Goal: Task Accomplishment & Management: Use online tool/utility

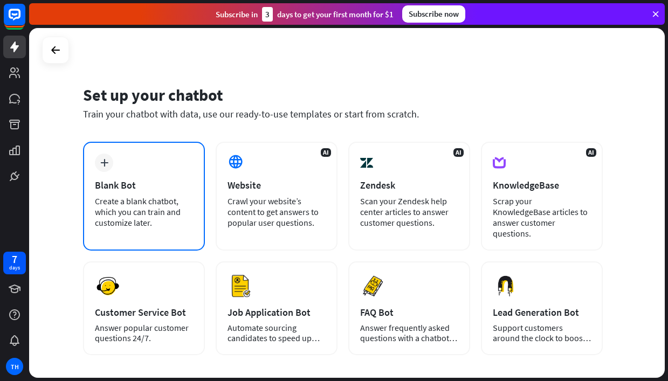
click at [106, 163] on icon "plus" at bounding box center [104, 163] width 8 height 8
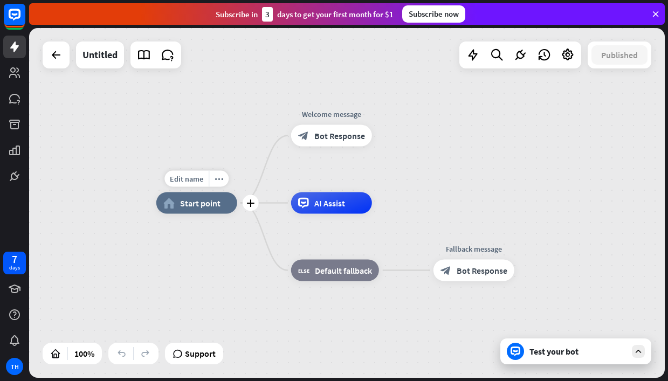
click at [196, 214] on div "Edit name more_horiz plus home_2 Start point" at bounding box center [196, 203] width 81 height 22
click at [543, 346] on div "Test your bot" at bounding box center [577, 351] width 97 height 11
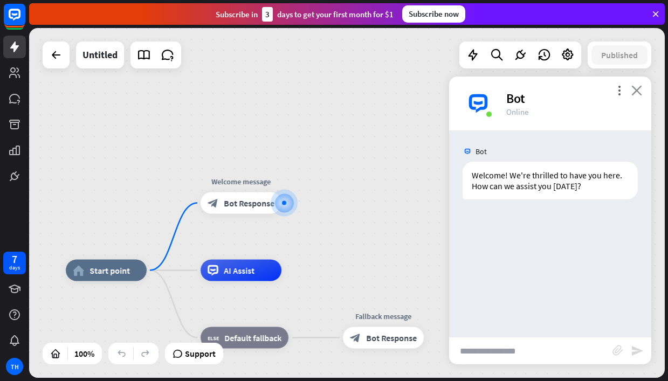
click at [634, 88] on icon "close" at bounding box center [636, 90] width 11 height 10
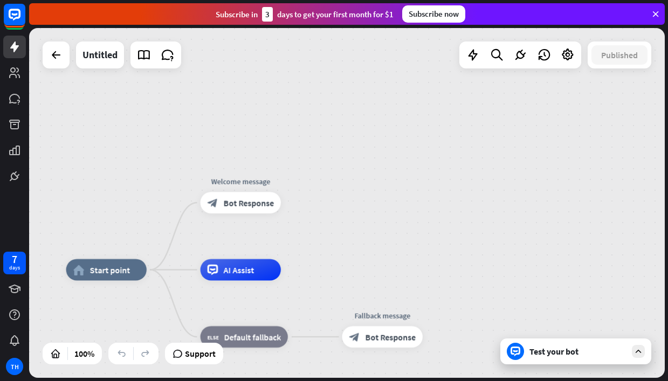
click at [546, 350] on div "Test your bot" at bounding box center [577, 351] width 97 height 11
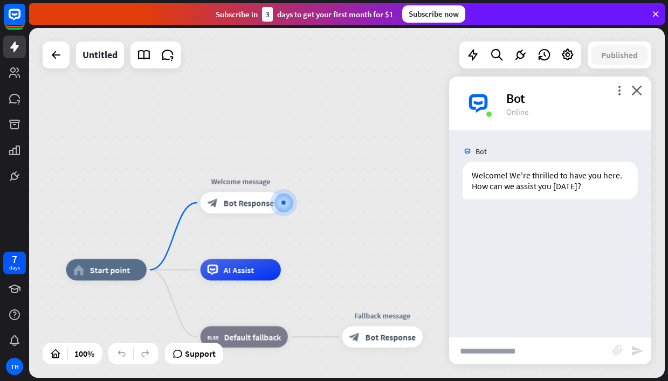
click at [484, 355] on input "text" at bounding box center [530, 350] width 163 height 27
type input "**********"
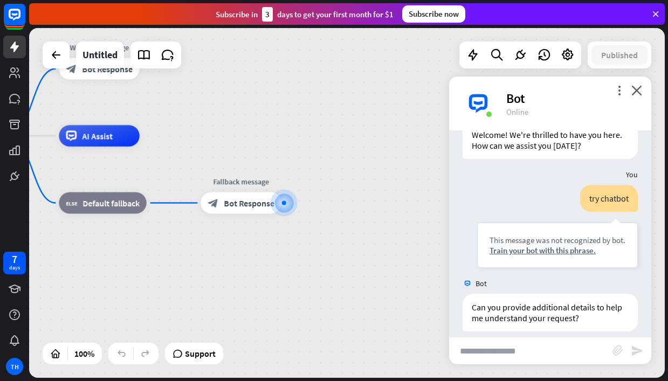
scroll to position [51, 0]
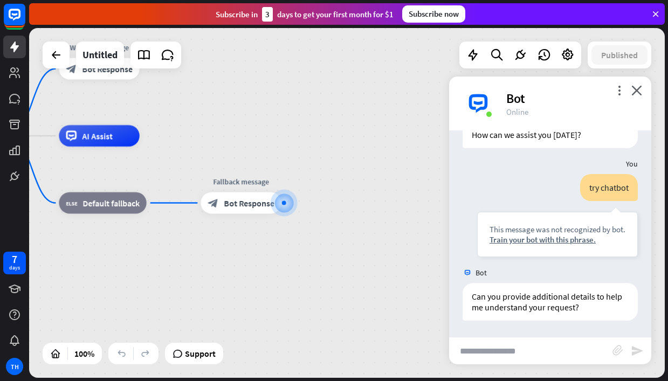
click at [483, 350] on input "text" at bounding box center [530, 350] width 163 height 27
type input "*"
type input "**********"
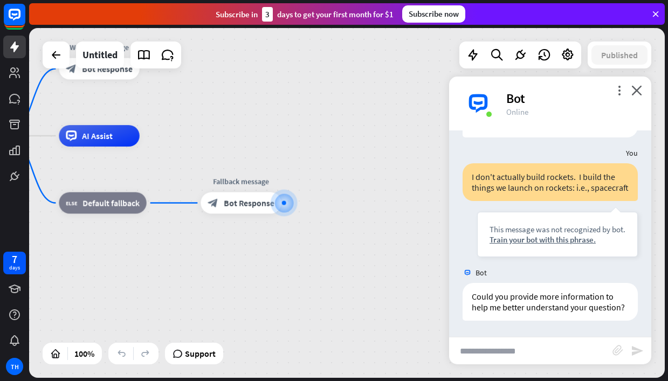
scroll to position [256, 0]
click at [106, 52] on div "Untitled" at bounding box center [99, 54] width 35 height 27
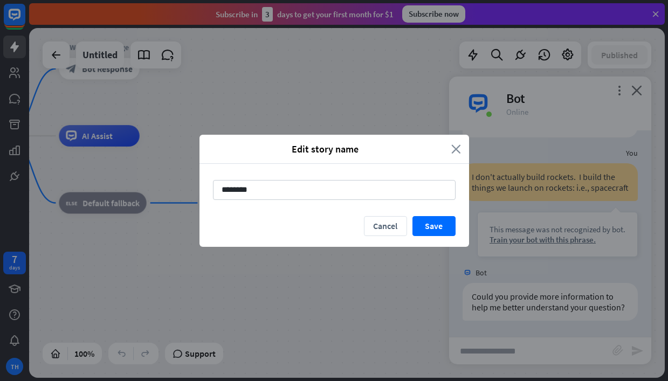
click at [459, 151] on icon "close" at bounding box center [456, 149] width 10 height 12
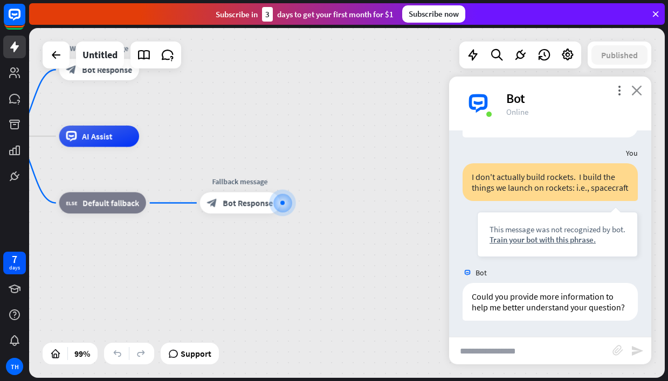
click at [637, 91] on icon "close" at bounding box center [636, 90] width 11 height 10
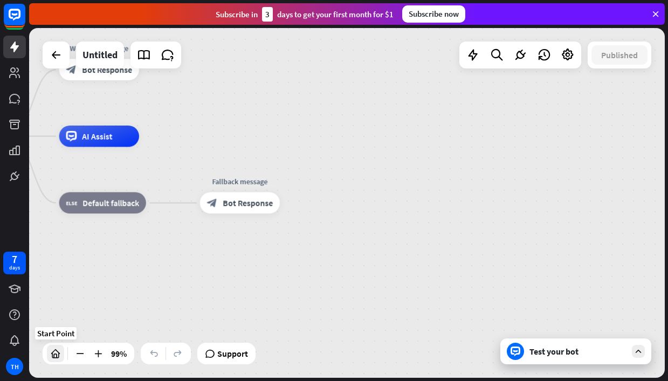
click at [56, 356] on icon at bounding box center [55, 353] width 11 height 11
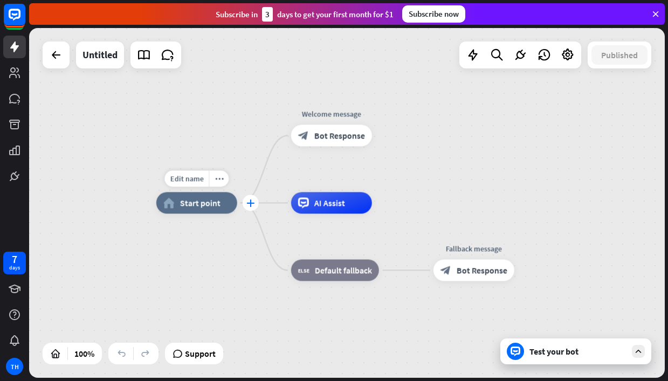
click at [252, 202] on icon "plus" at bounding box center [250, 203] width 8 height 8
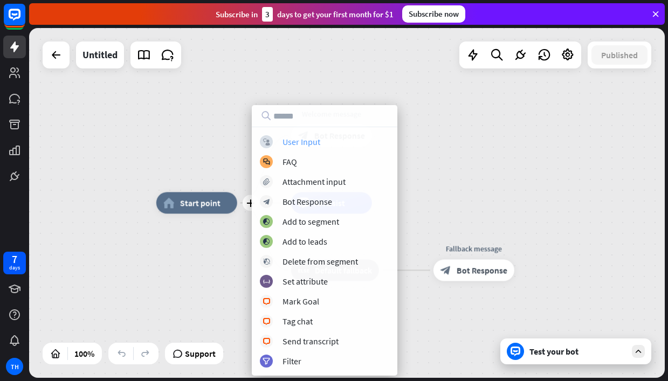
click at [310, 140] on div "User Input" at bounding box center [301, 141] width 38 height 11
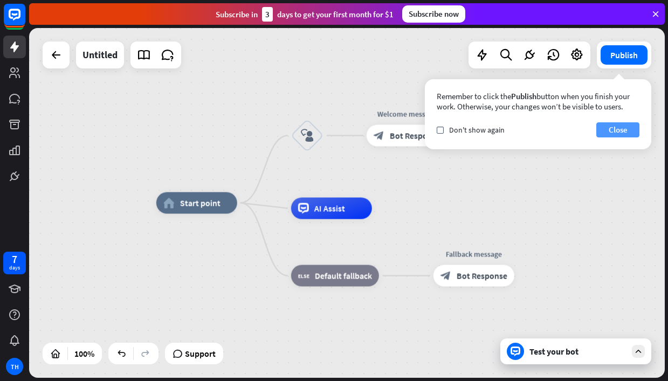
click at [619, 129] on button "Close" at bounding box center [617, 129] width 43 height 15
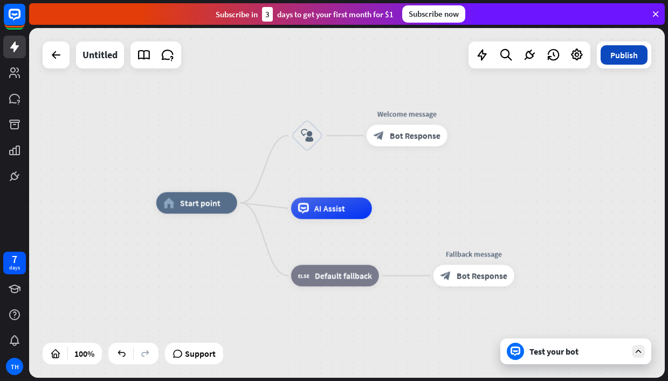
click at [624, 54] on button "Publish" at bounding box center [623, 54] width 47 height 19
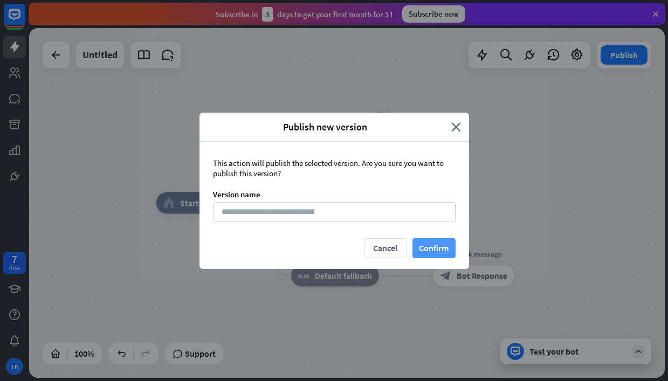
click at [441, 245] on button "Confirm" at bounding box center [433, 248] width 43 height 20
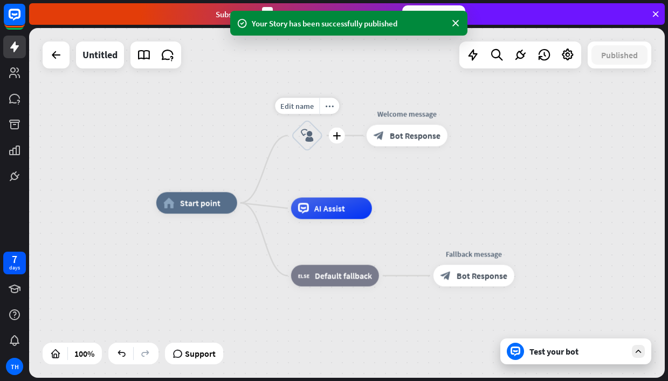
click at [306, 135] on icon "block_user_input" at bounding box center [307, 135] width 13 height 13
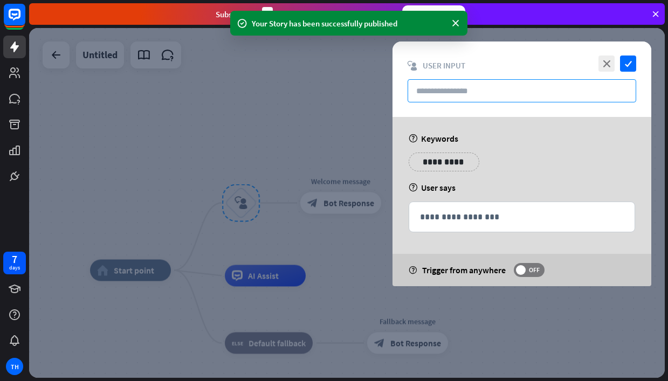
click at [436, 89] on input "text" at bounding box center [521, 90] width 228 height 23
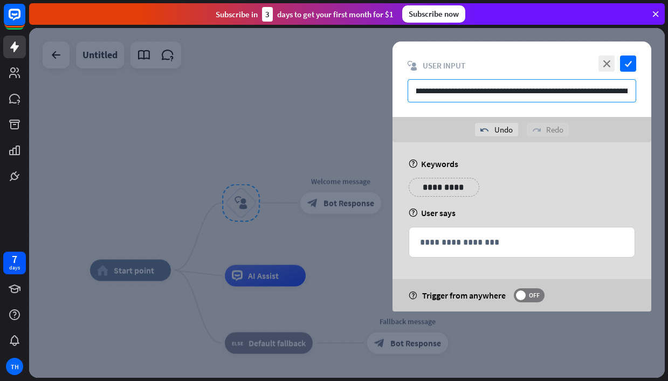
scroll to position [0, 85]
type input "**********"
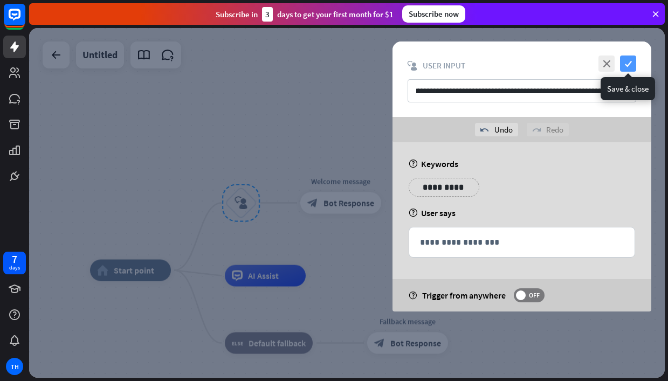
scroll to position [0, 0]
click at [628, 62] on icon "check" at bounding box center [628, 64] width 16 height 16
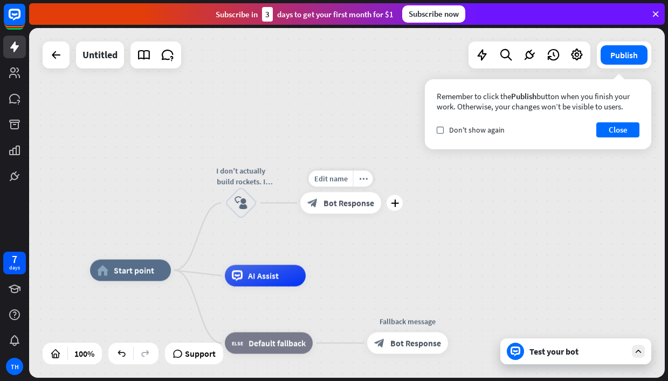
click at [332, 206] on span "Bot Response" at bounding box center [348, 203] width 51 height 11
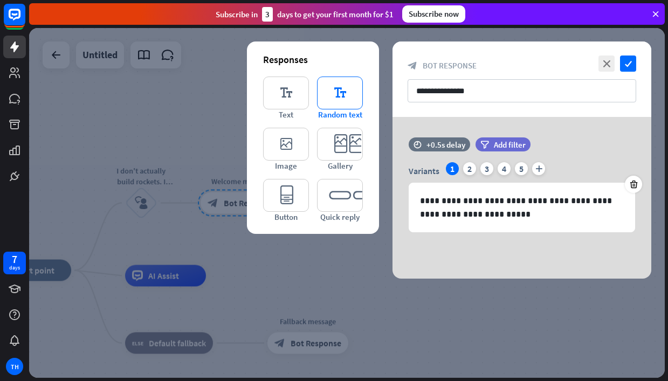
click at [342, 90] on icon "editor_text" at bounding box center [340, 93] width 46 height 33
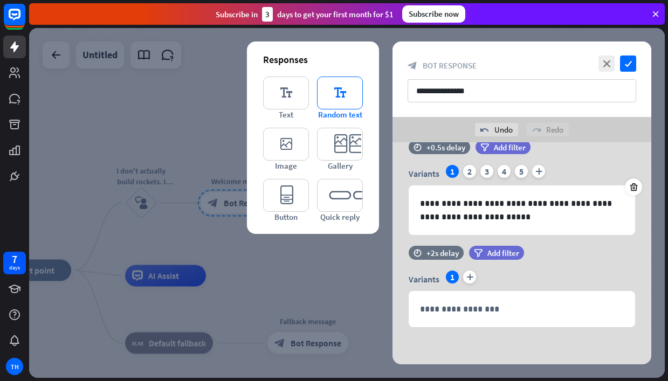
scroll to position [23, 0]
